Goal: Check status: Check status

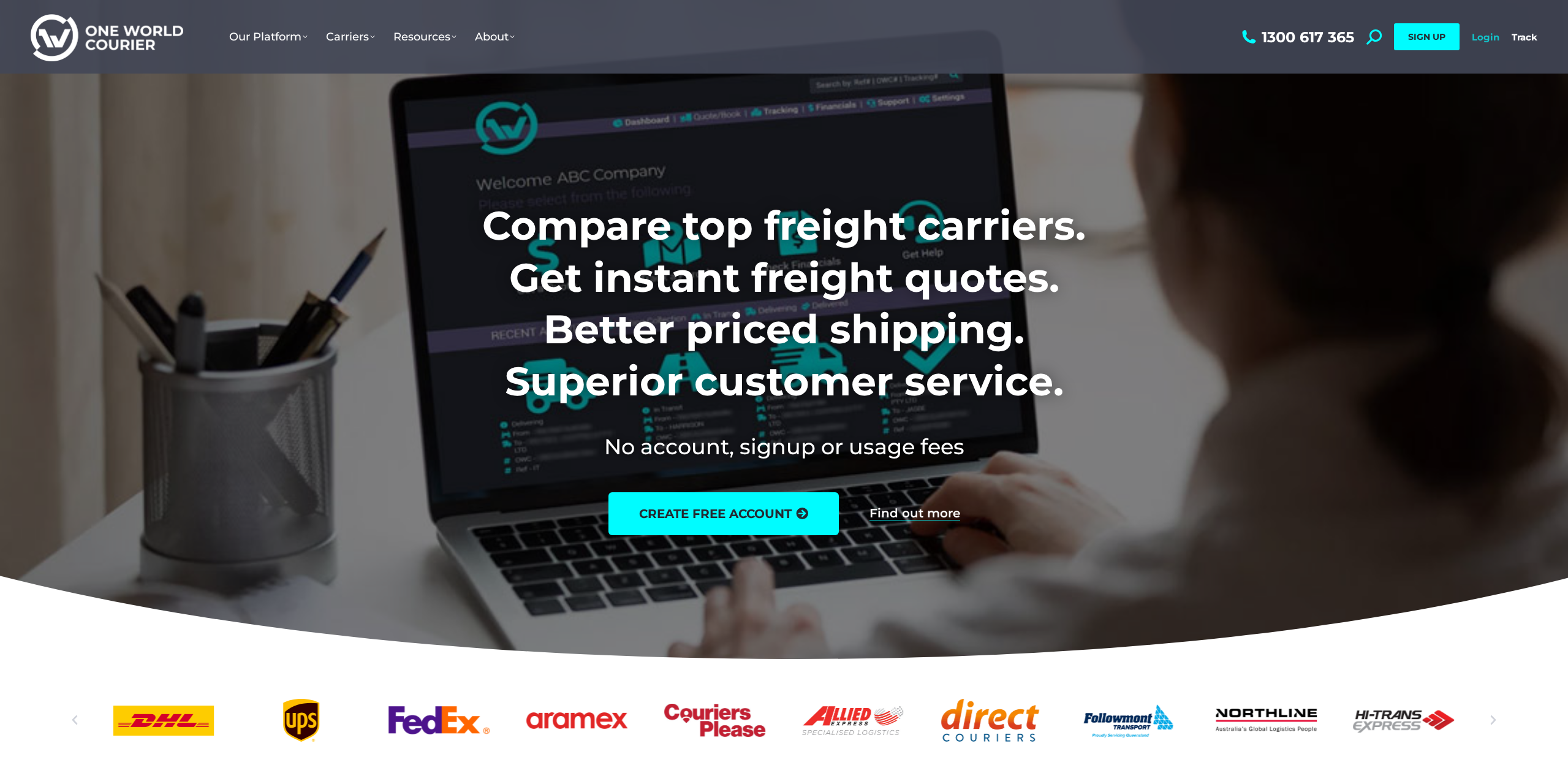
click at [1491, 37] on link "Login" at bounding box center [1486, 36] width 27 height 11
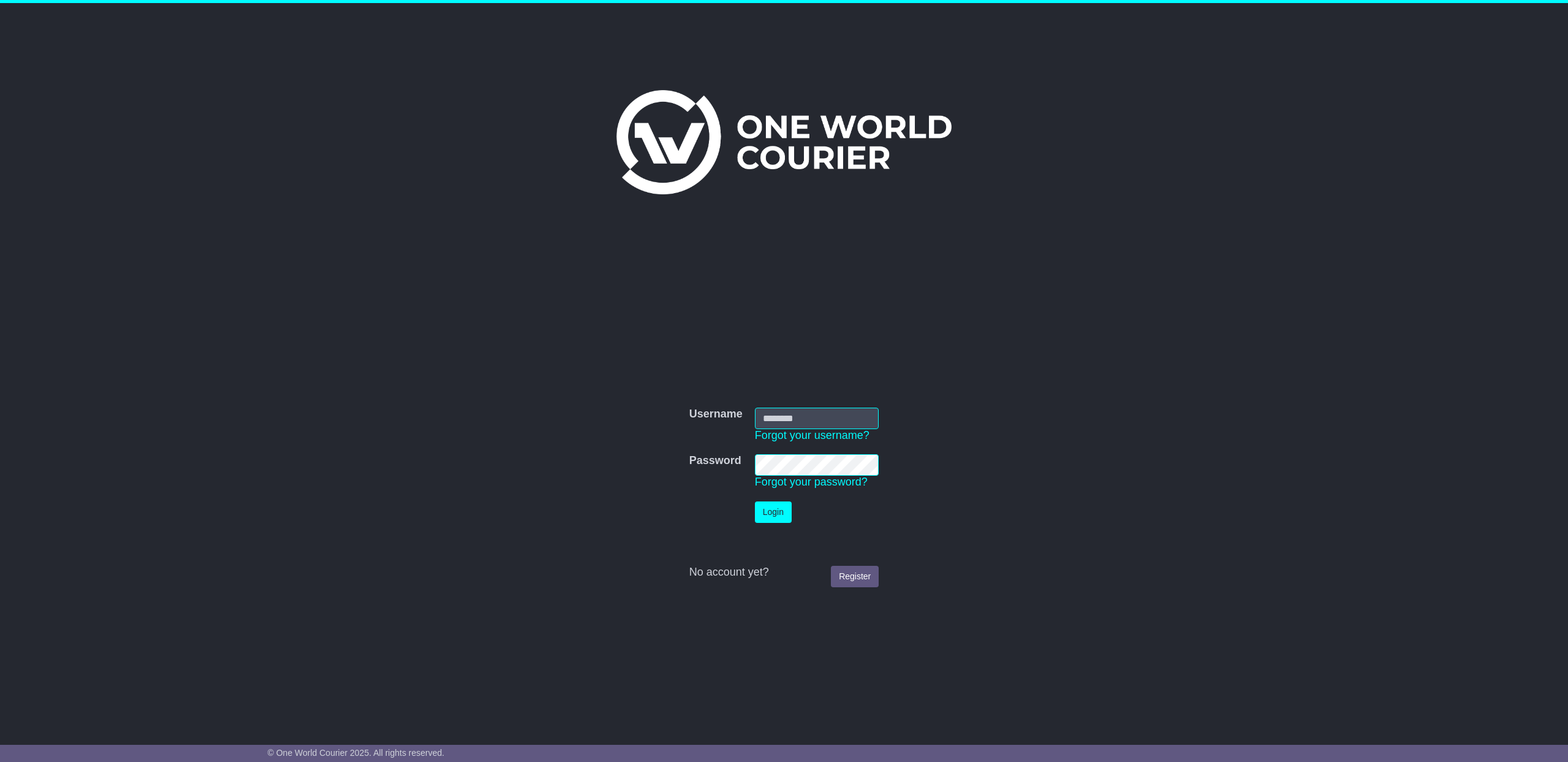
type input "**********"
click at [776, 510] on button "Login" at bounding box center [773, 512] width 37 height 21
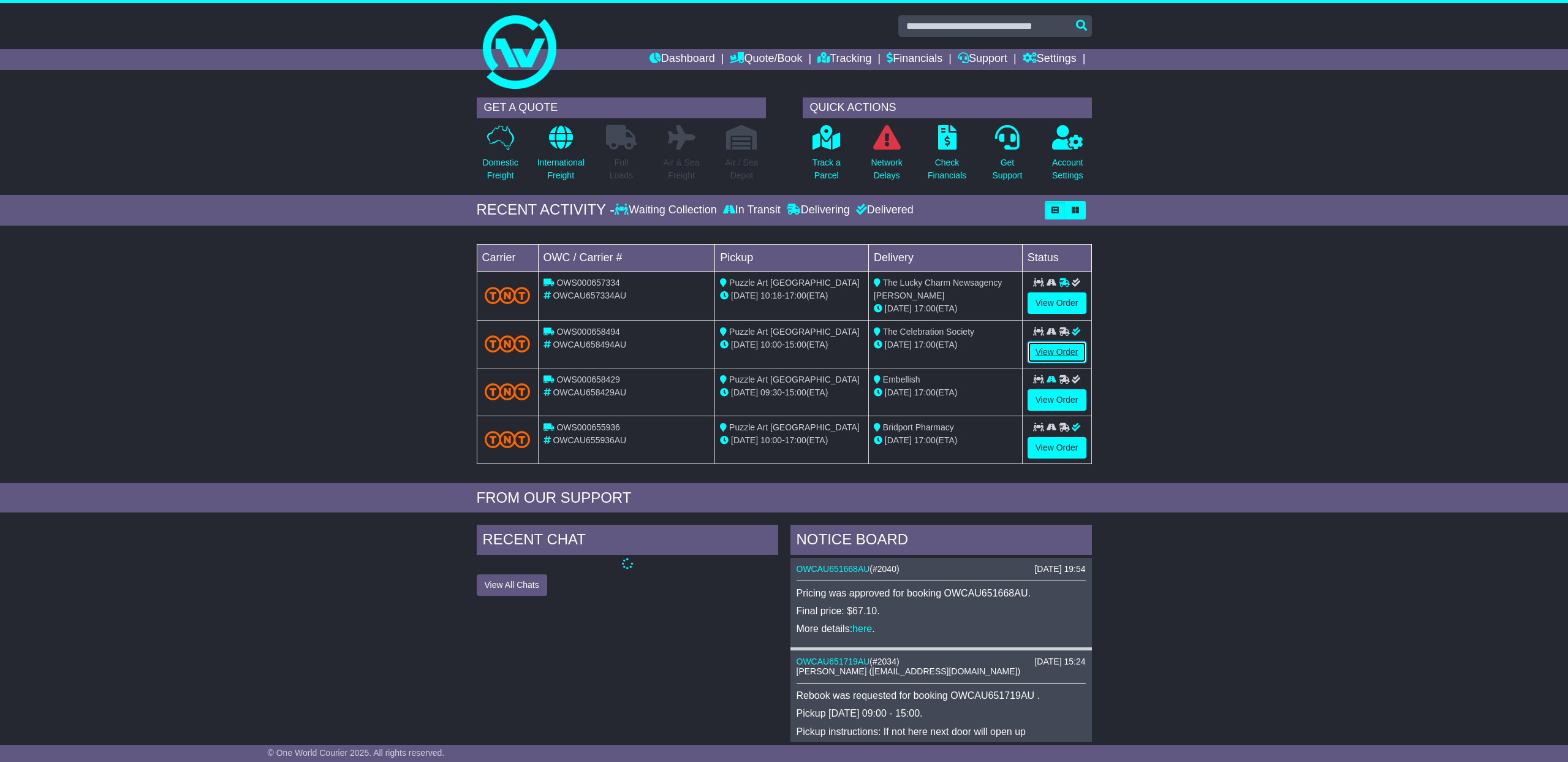
click at [1069, 353] on link "View Order" at bounding box center [1057, 352] width 59 height 21
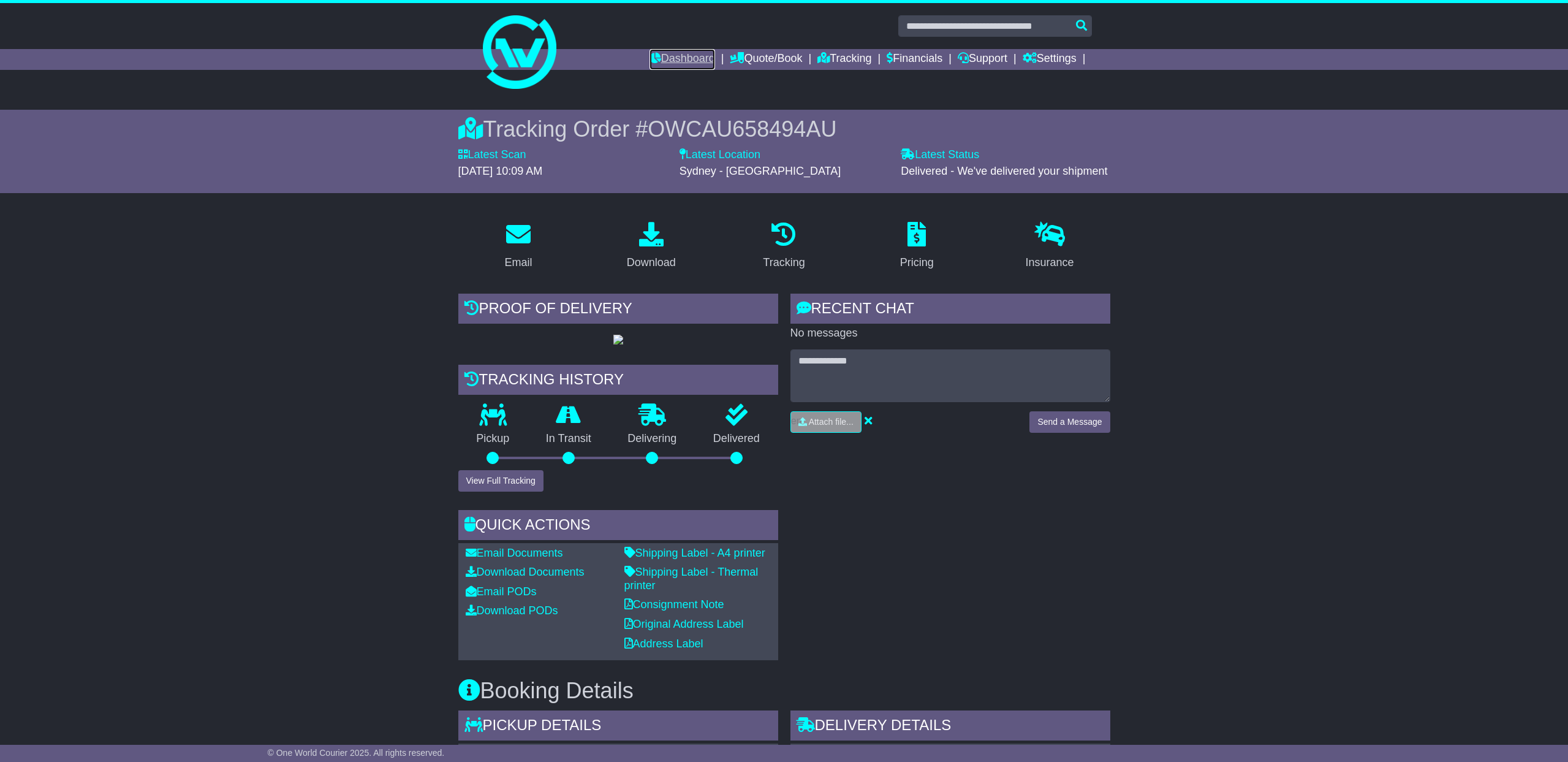
click at [663, 56] on link "Dashboard" at bounding box center [682, 60] width 66 height 21
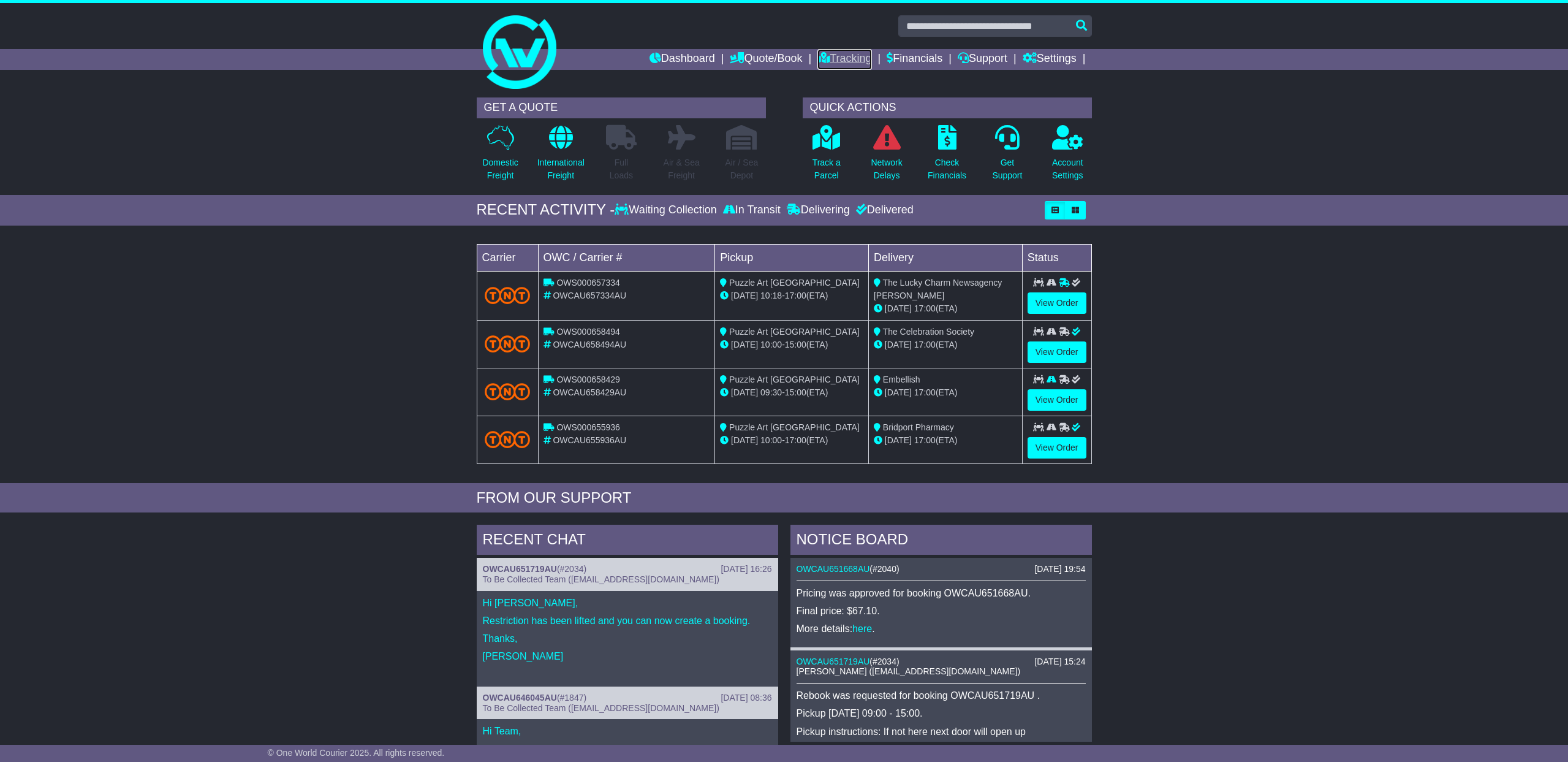
click at [827, 57] on link "Tracking" at bounding box center [844, 60] width 54 height 21
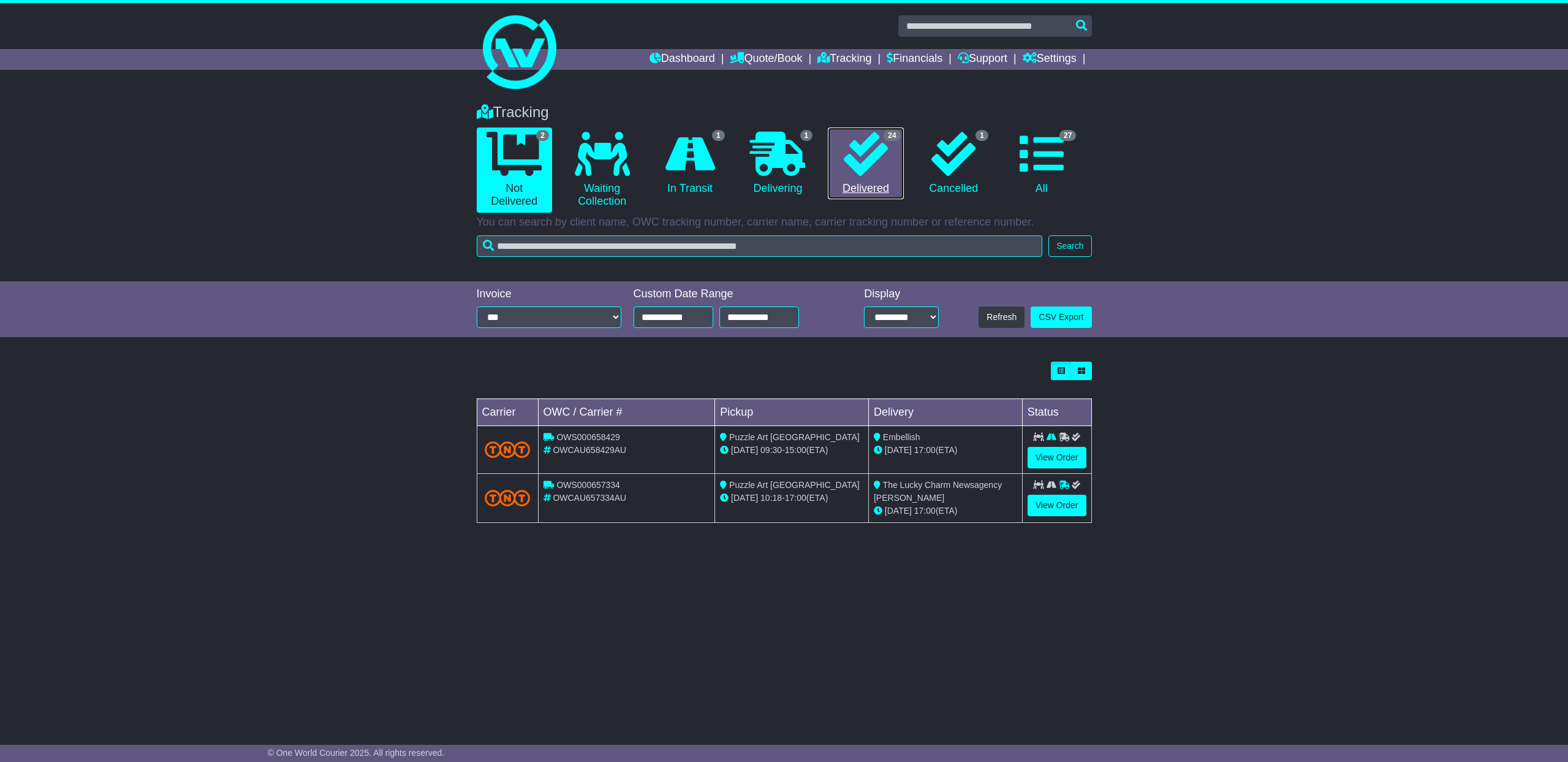
click at [868, 146] on icon at bounding box center [866, 153] width 44 height 44
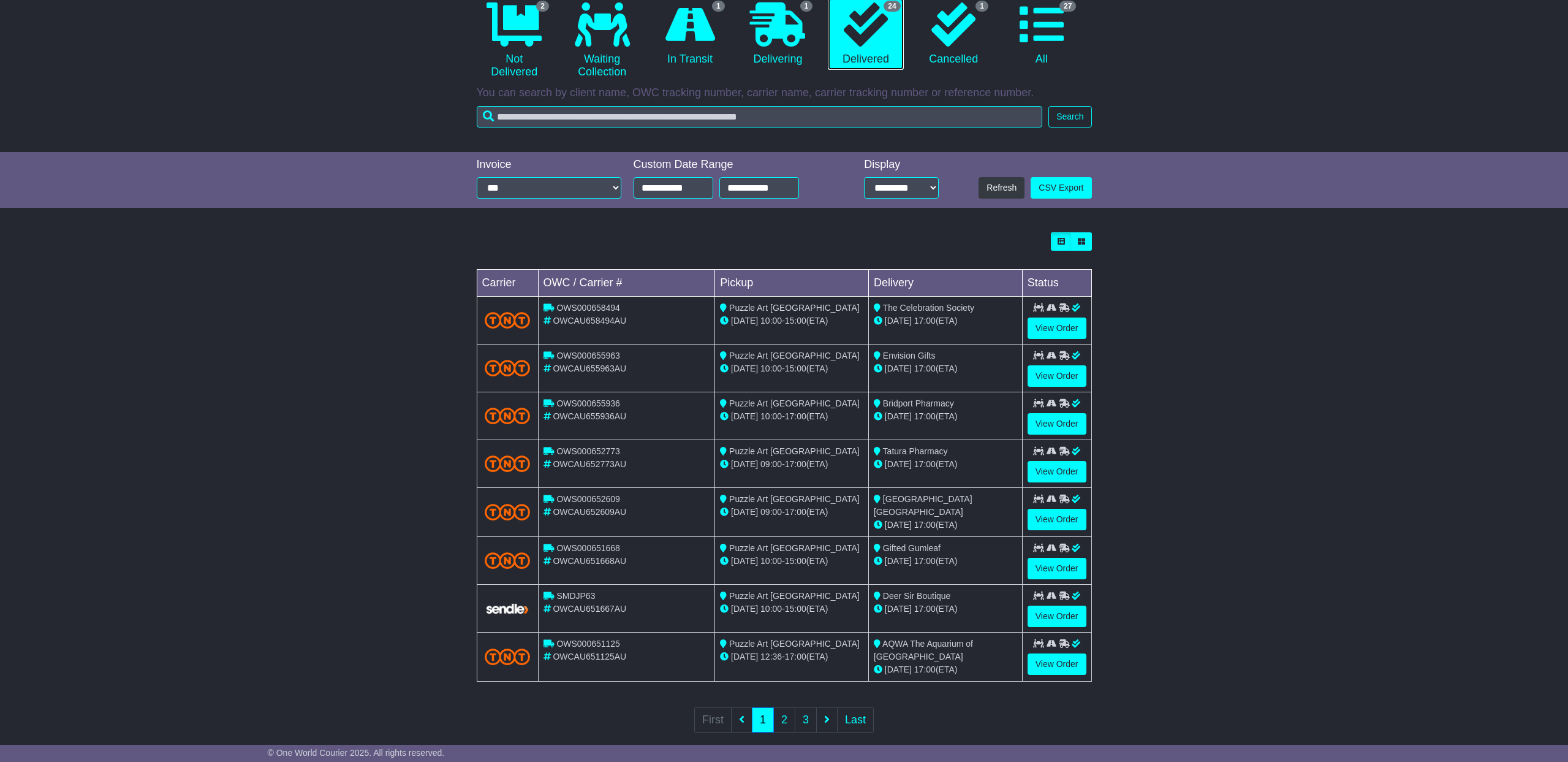
scroll to position [144, 0]
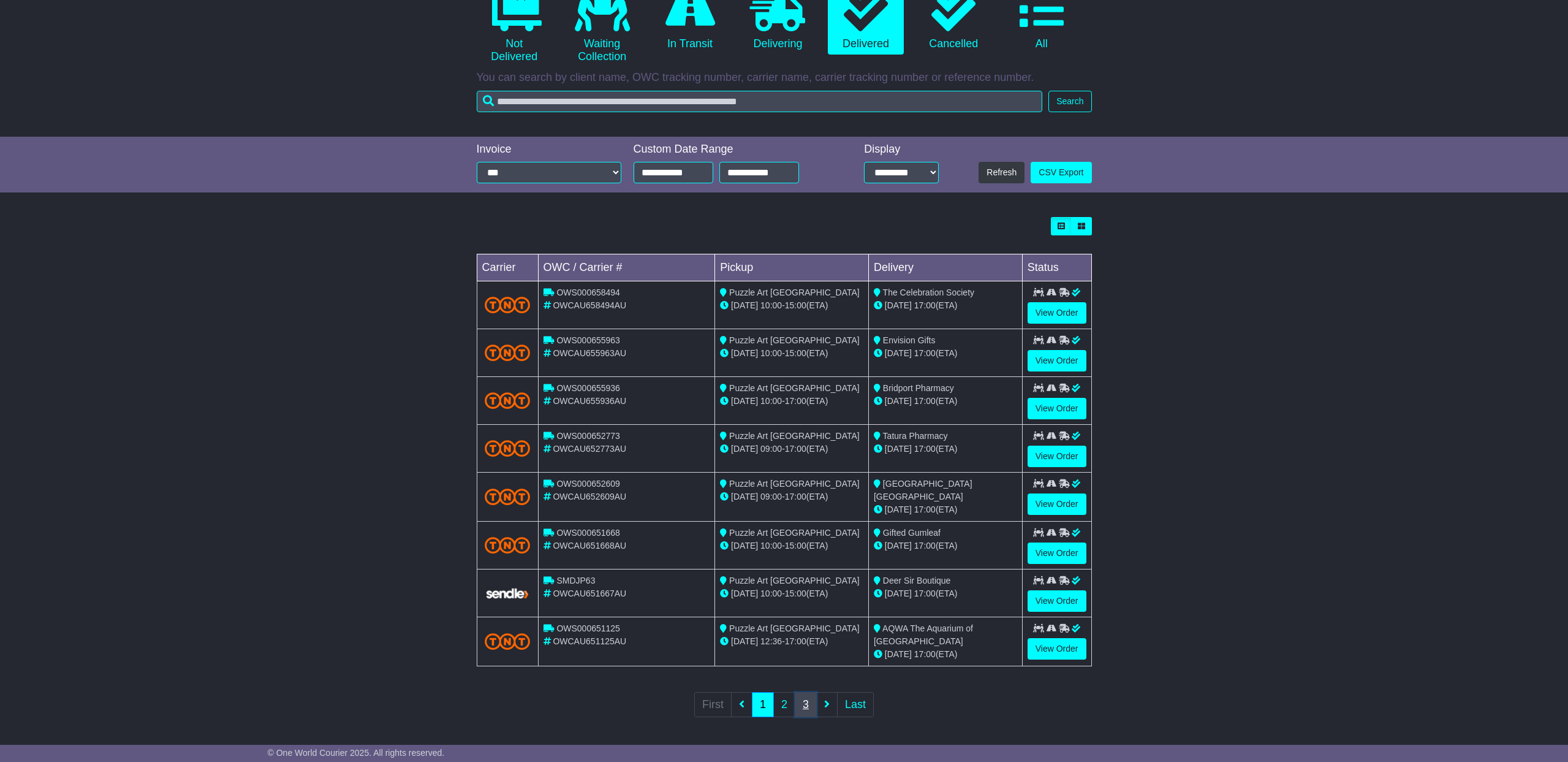
click at [807, 701] on link "3" at bounding box center [806, 704] width 22 height 25
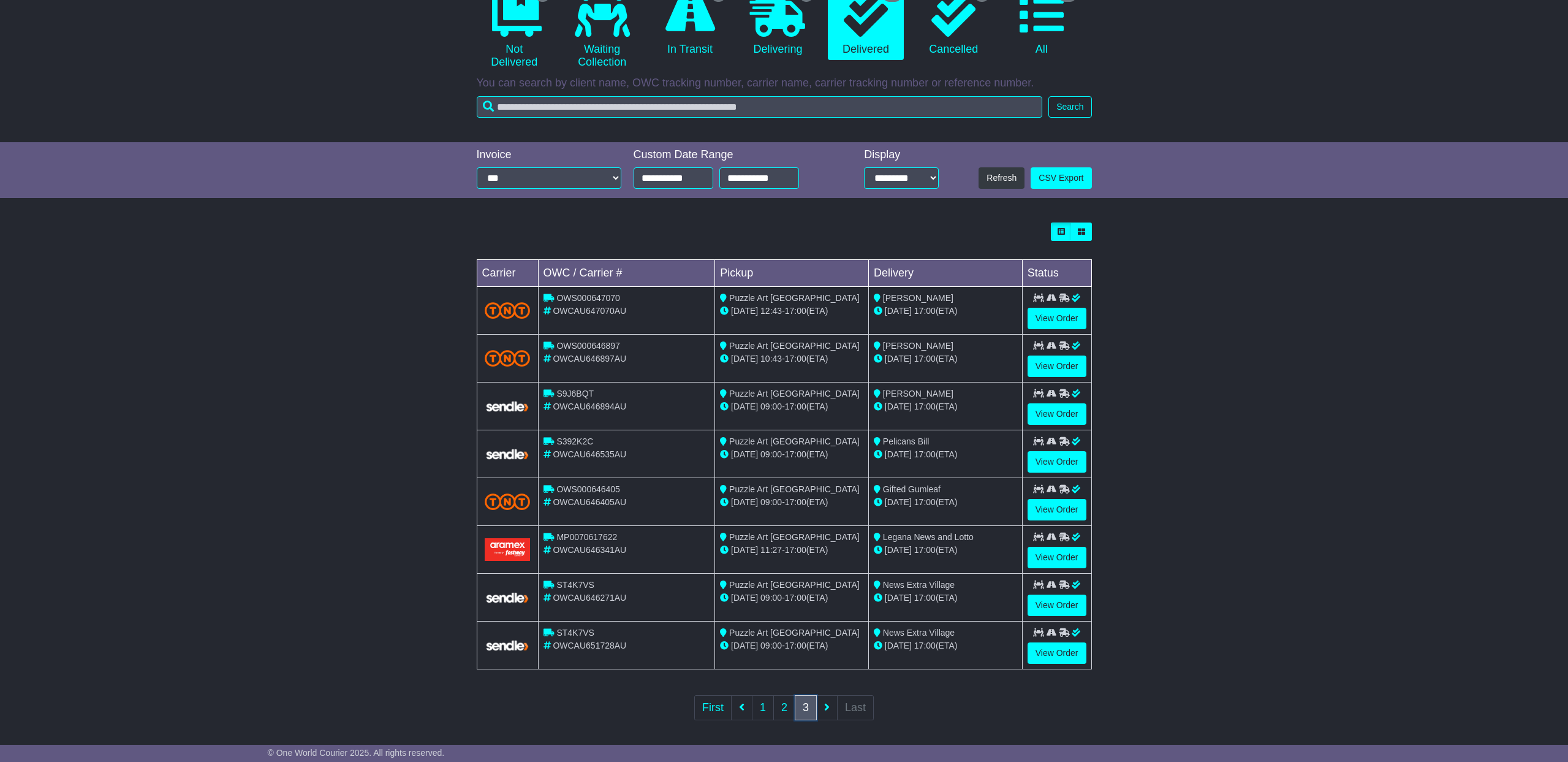
scroll to position [144, 0]
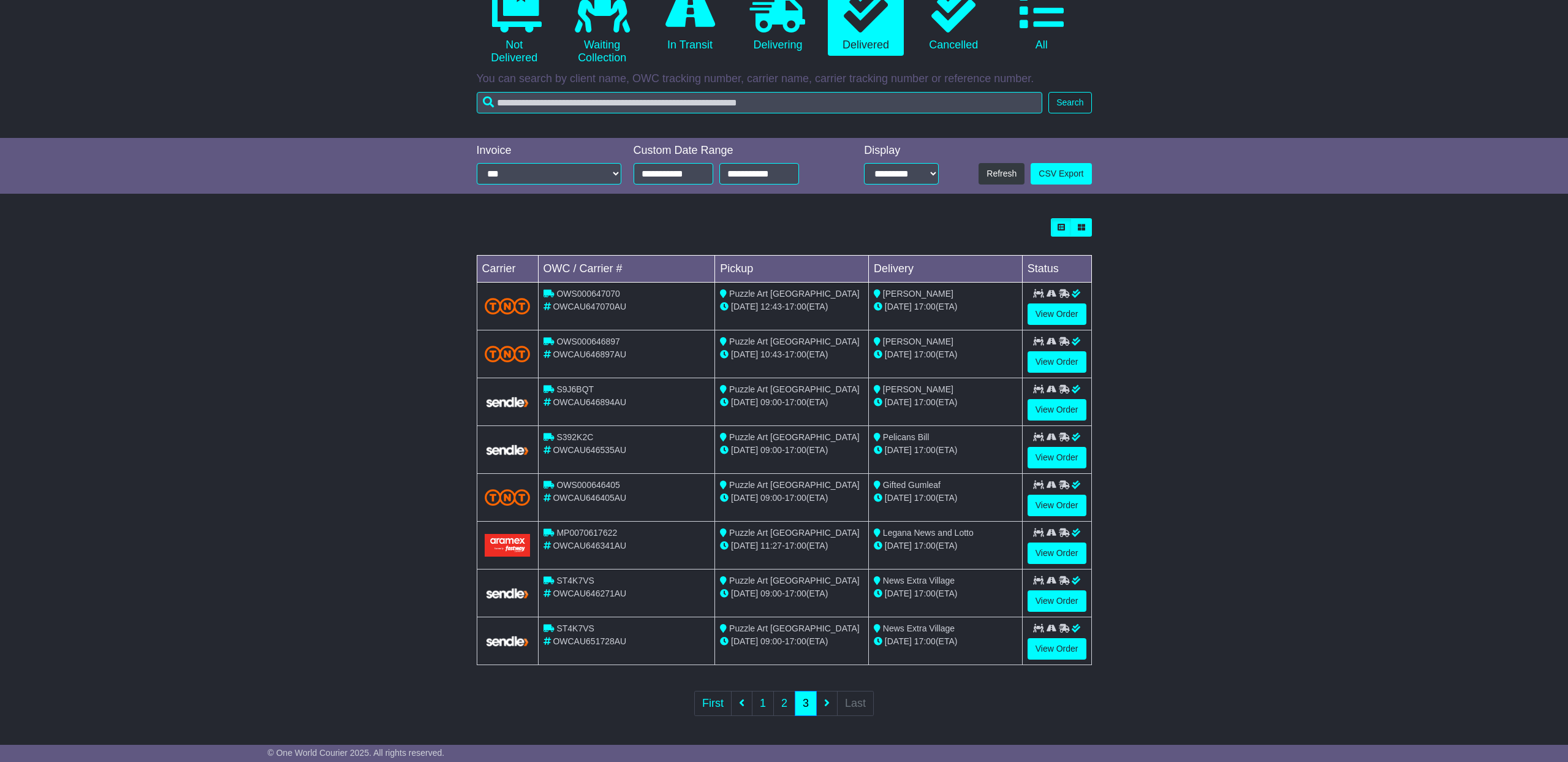
click at [824, 702] on ul "First 1 2 3 Last" at bounding box center [784, 703] width 180 height 25
click at [660, 174] on input "**********" at bounding box center [673, 174] width 79 height 21
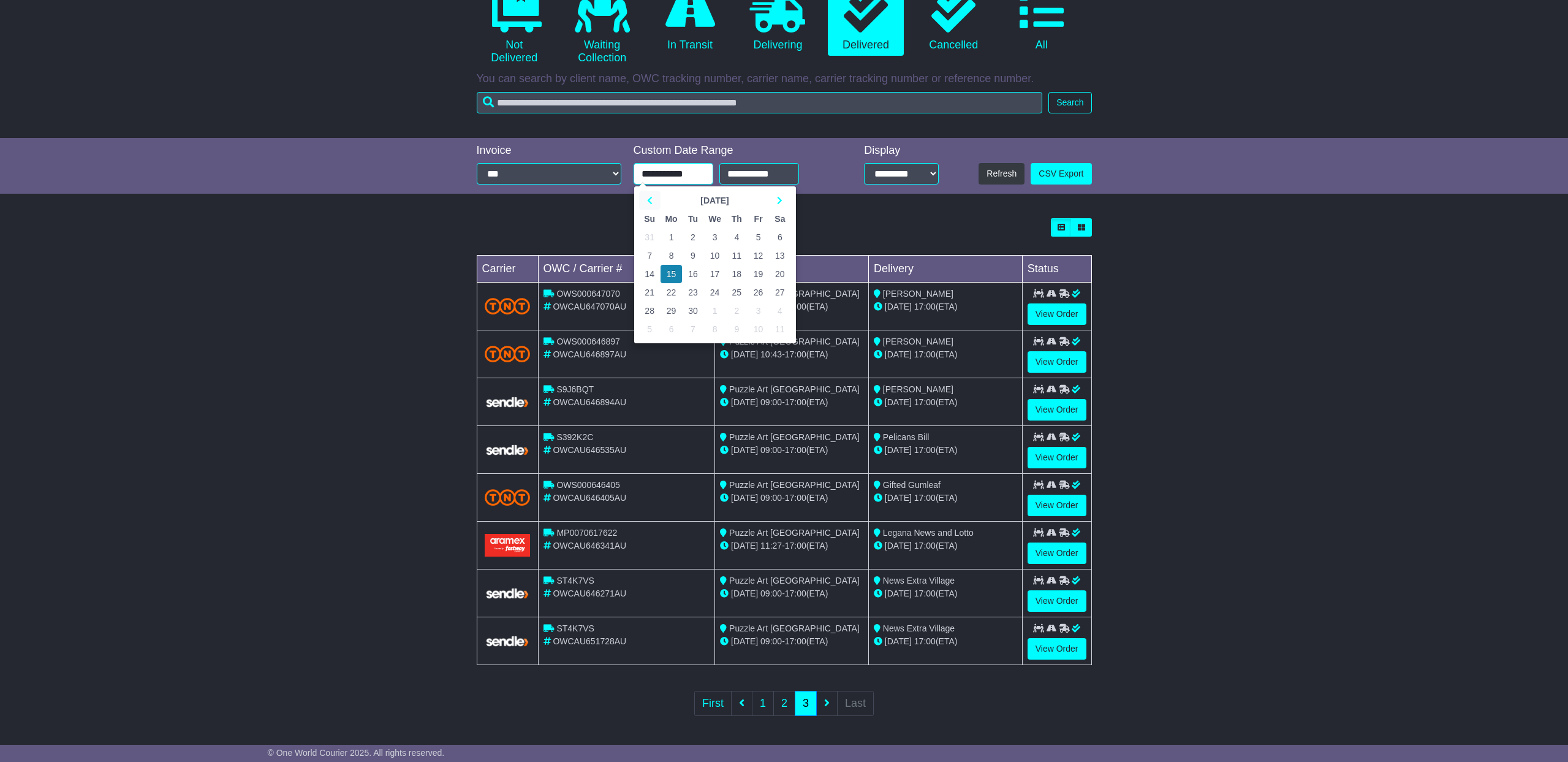
click at [648, 200] on icon at bounding box center [649, 200] width 5 height 8
click at [673, 268] on td "11" at bounding box center [671, 274] width 22 height 18
type input "**********"
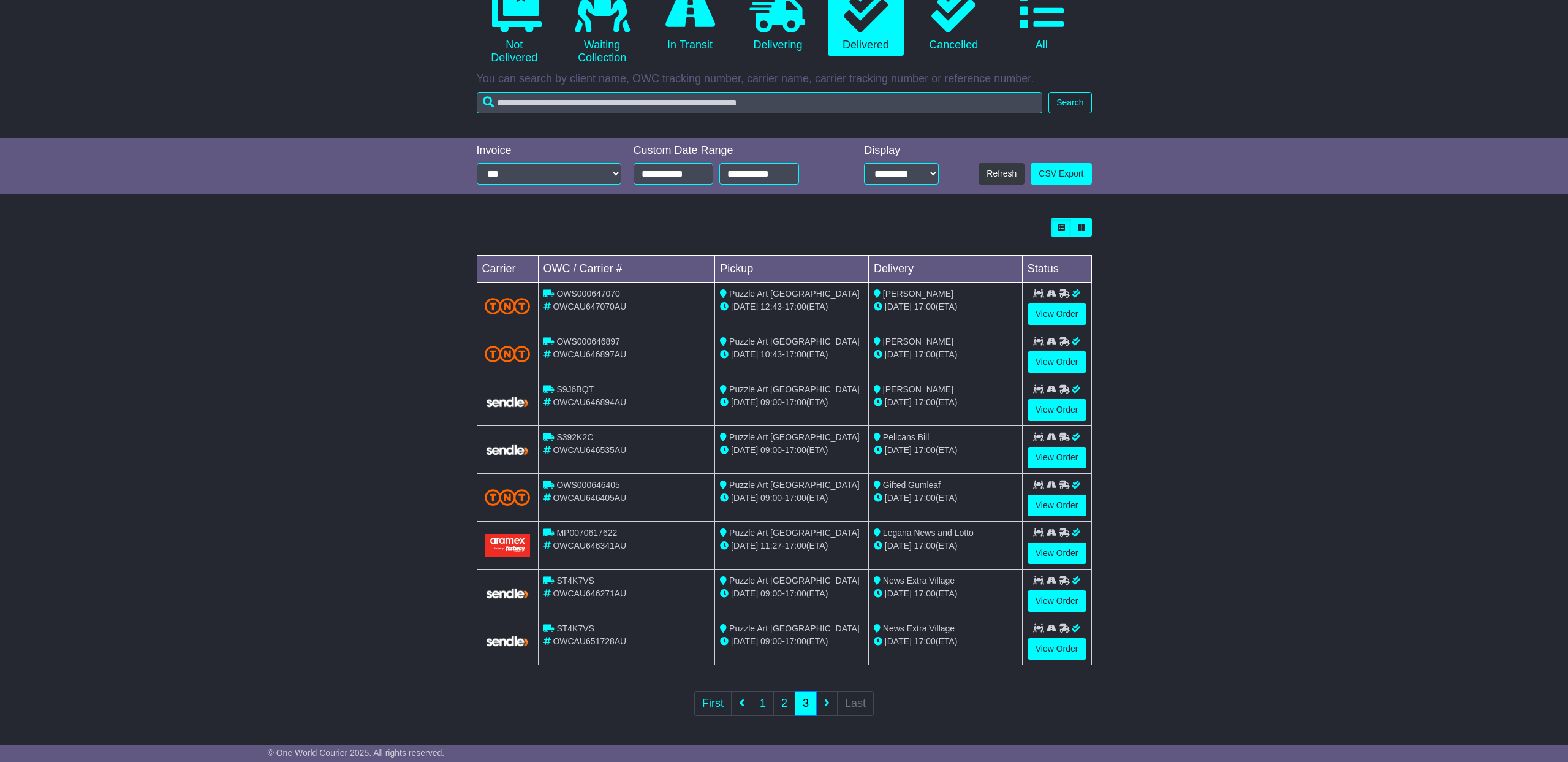
scroll to position [0, 0]
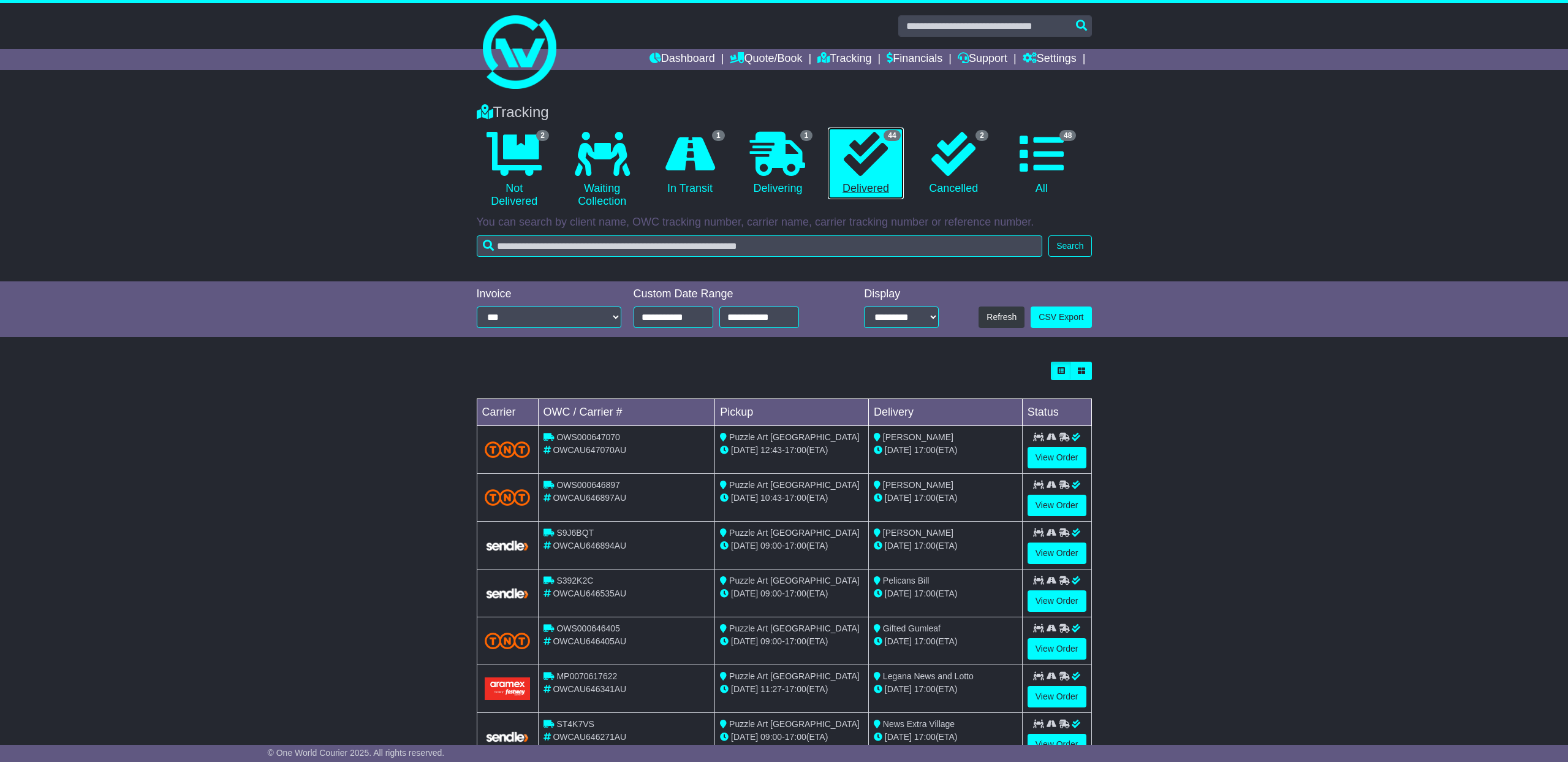
click at [873, 167] on icon at bounding box center [866, 153] width 44 height 44
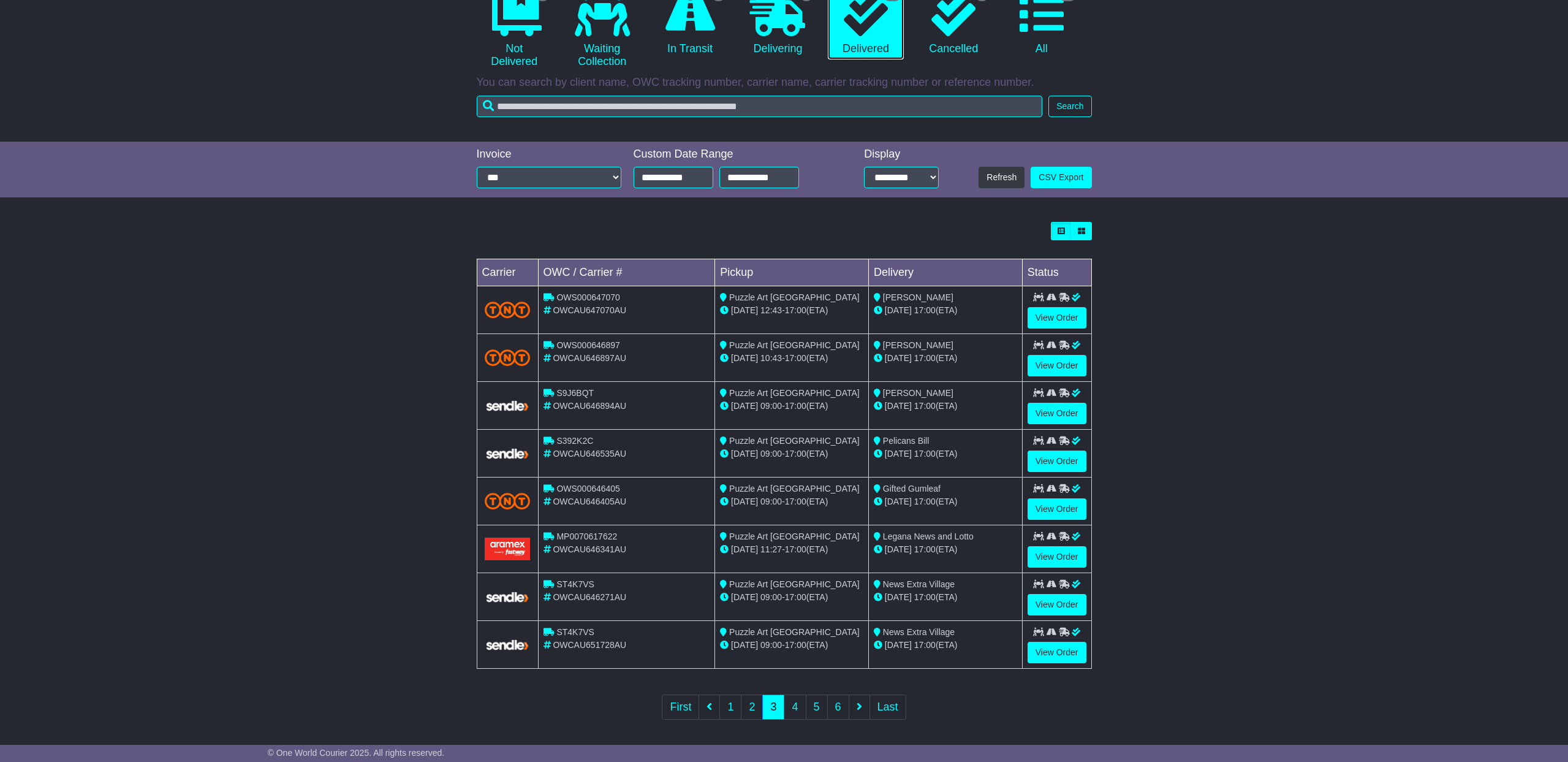
scroll to position [144, 0]
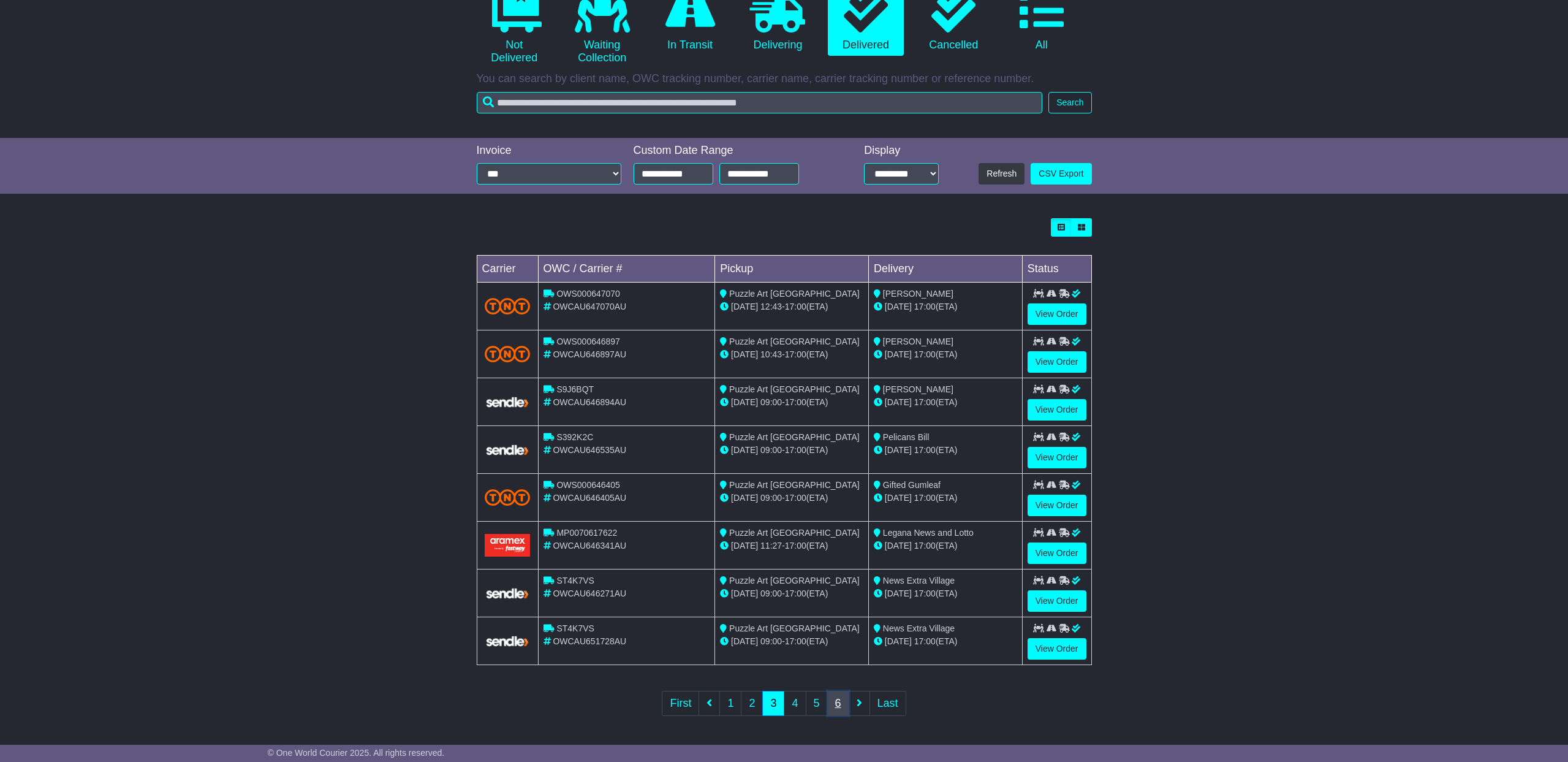
click at [840, 702] on link "6" at bounding box center [838, 703] width 22 height 25
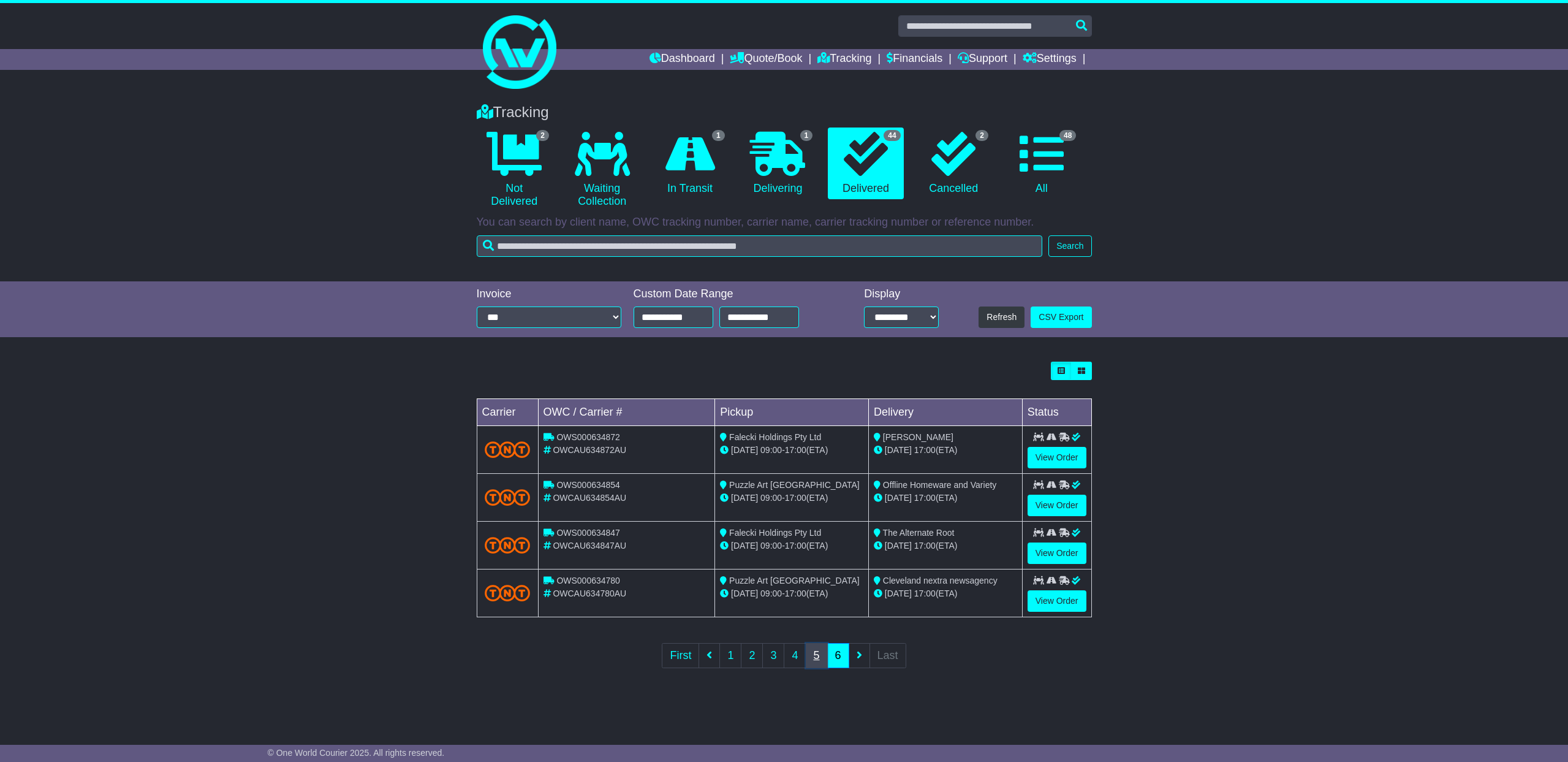
click at [821, 656] on link "5" at bounding box center [816, 655] width 22 height 25
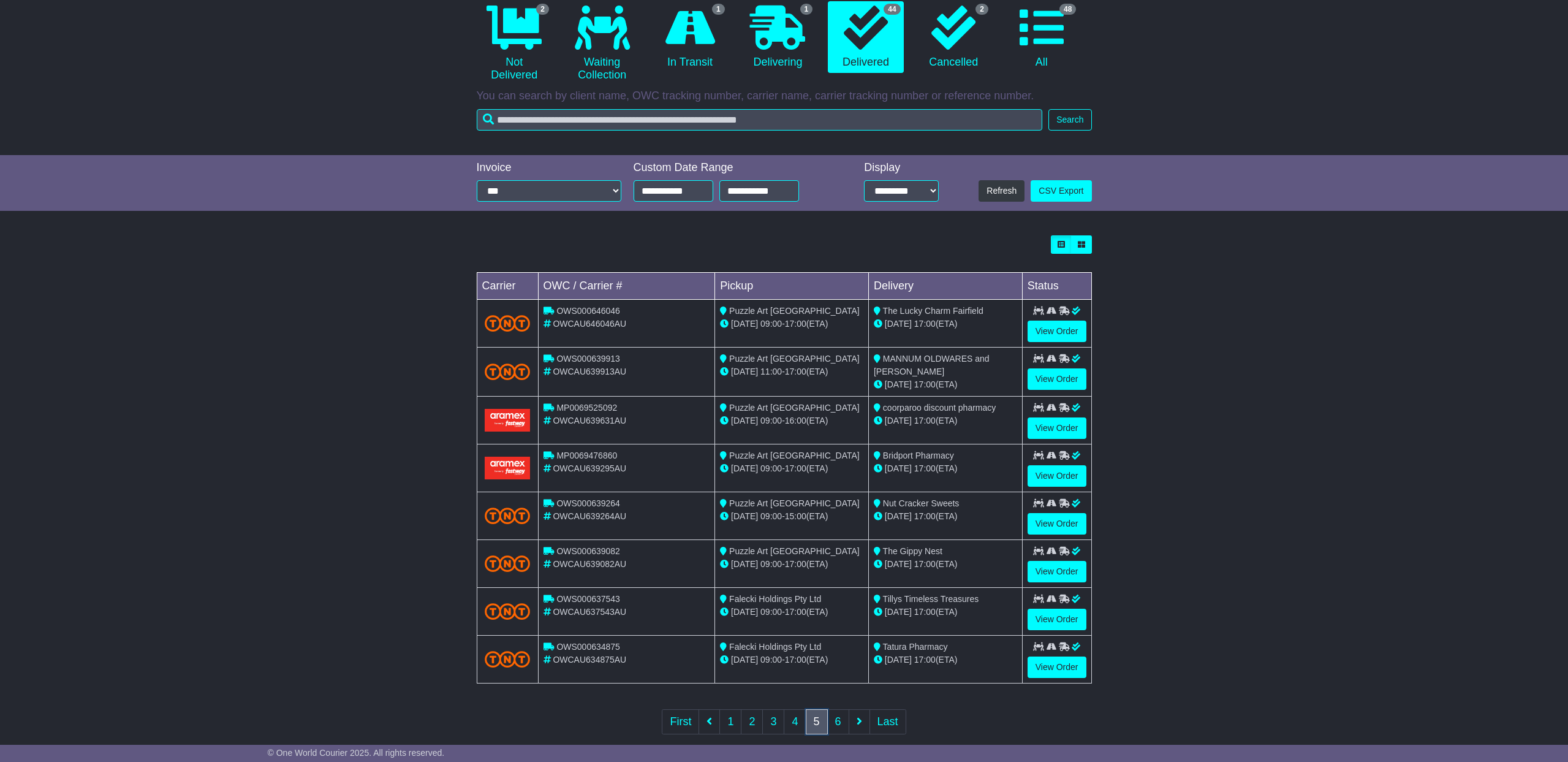
scroll to position [144, 0]
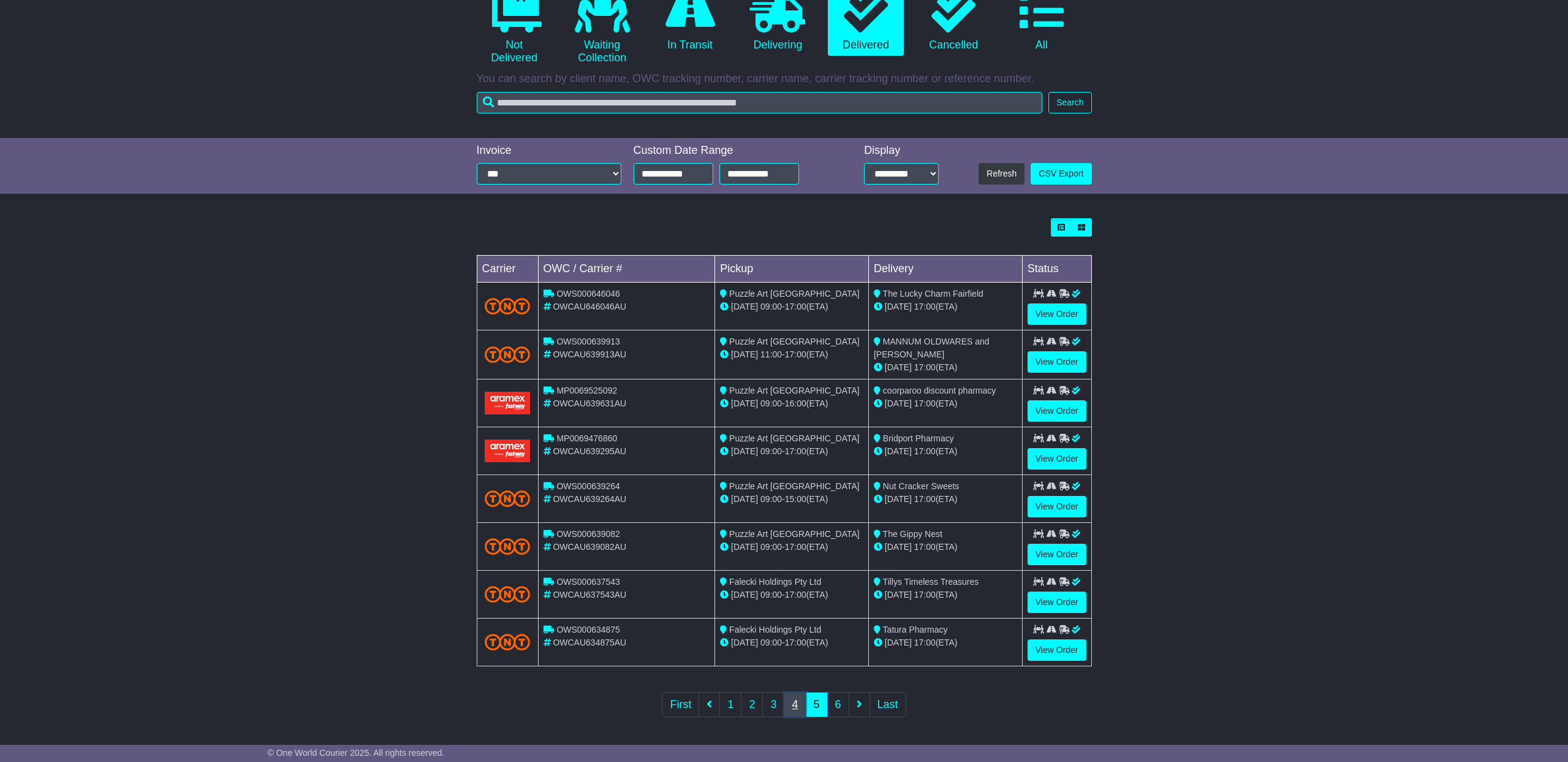
click at [797, 706] on link "4" at bounding box center [794, 704] width 22 height 25
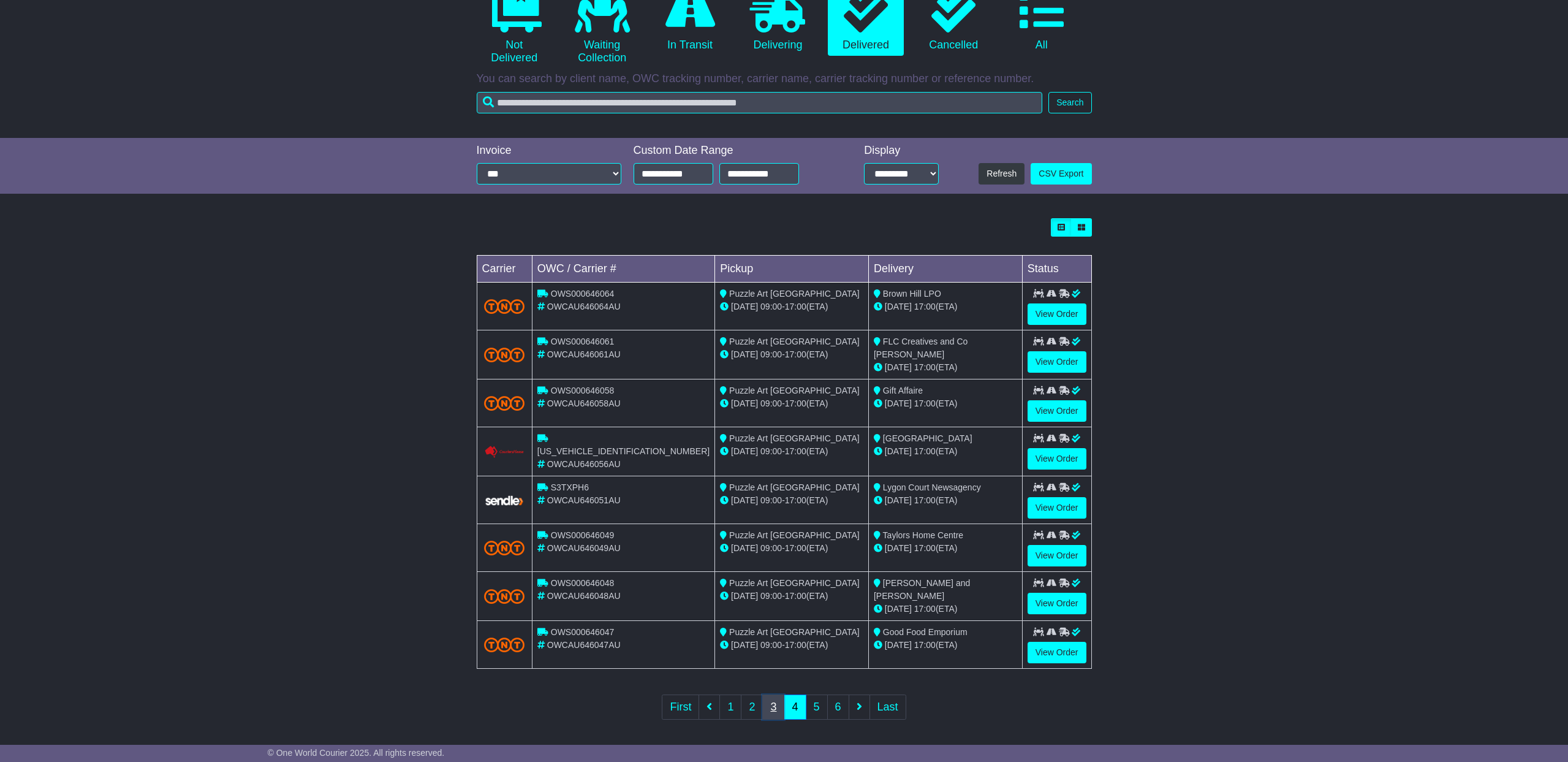
click at [778, 704] on link "3" at bounding box center [773, 707] width 22 height 25
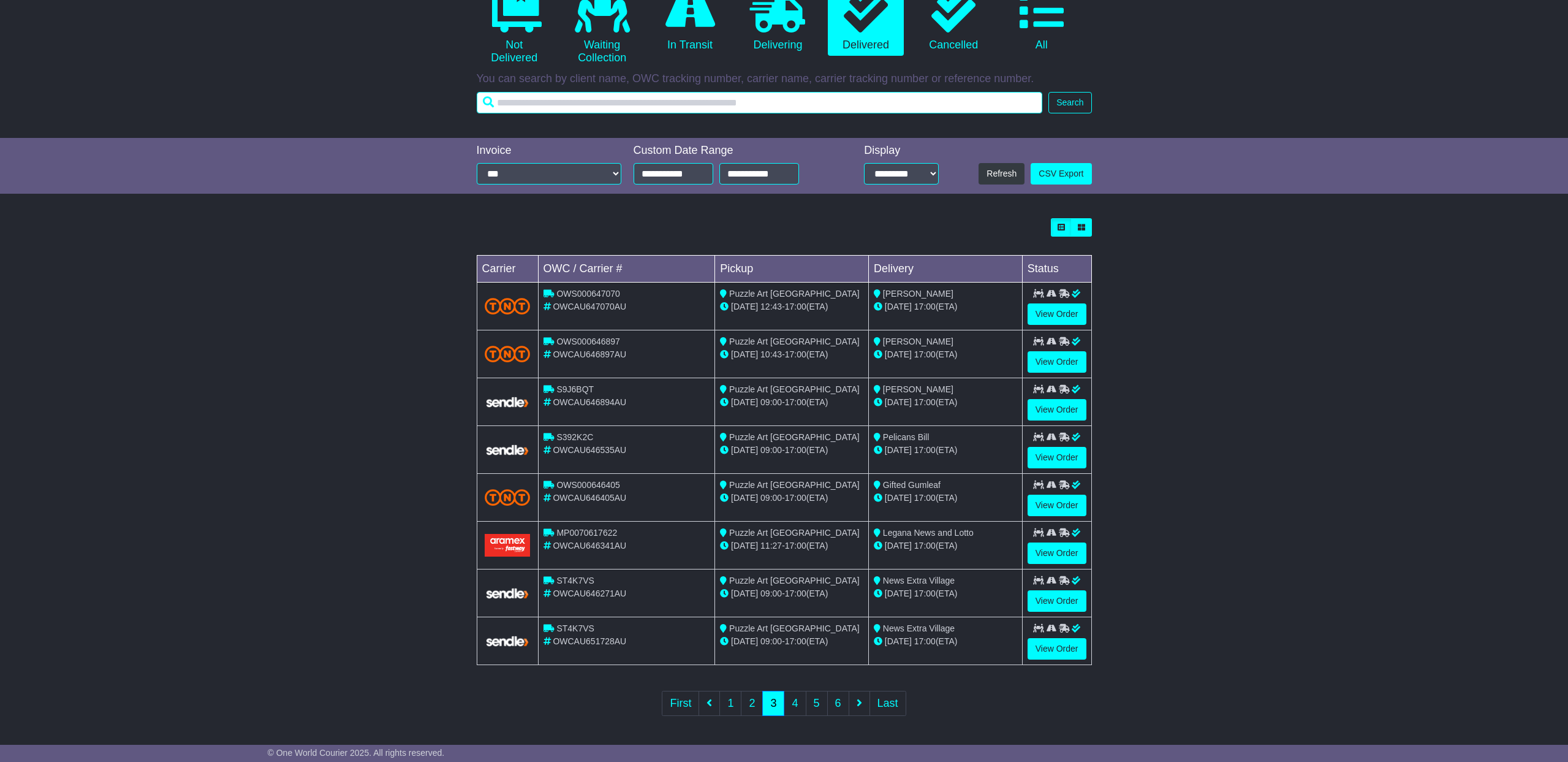
click at [586, 99] on input "text" at bounding box center [759, 103] width 566 height 21
type input "****"
